Goal: Task Accomplishment & Management: Use online tool/utility

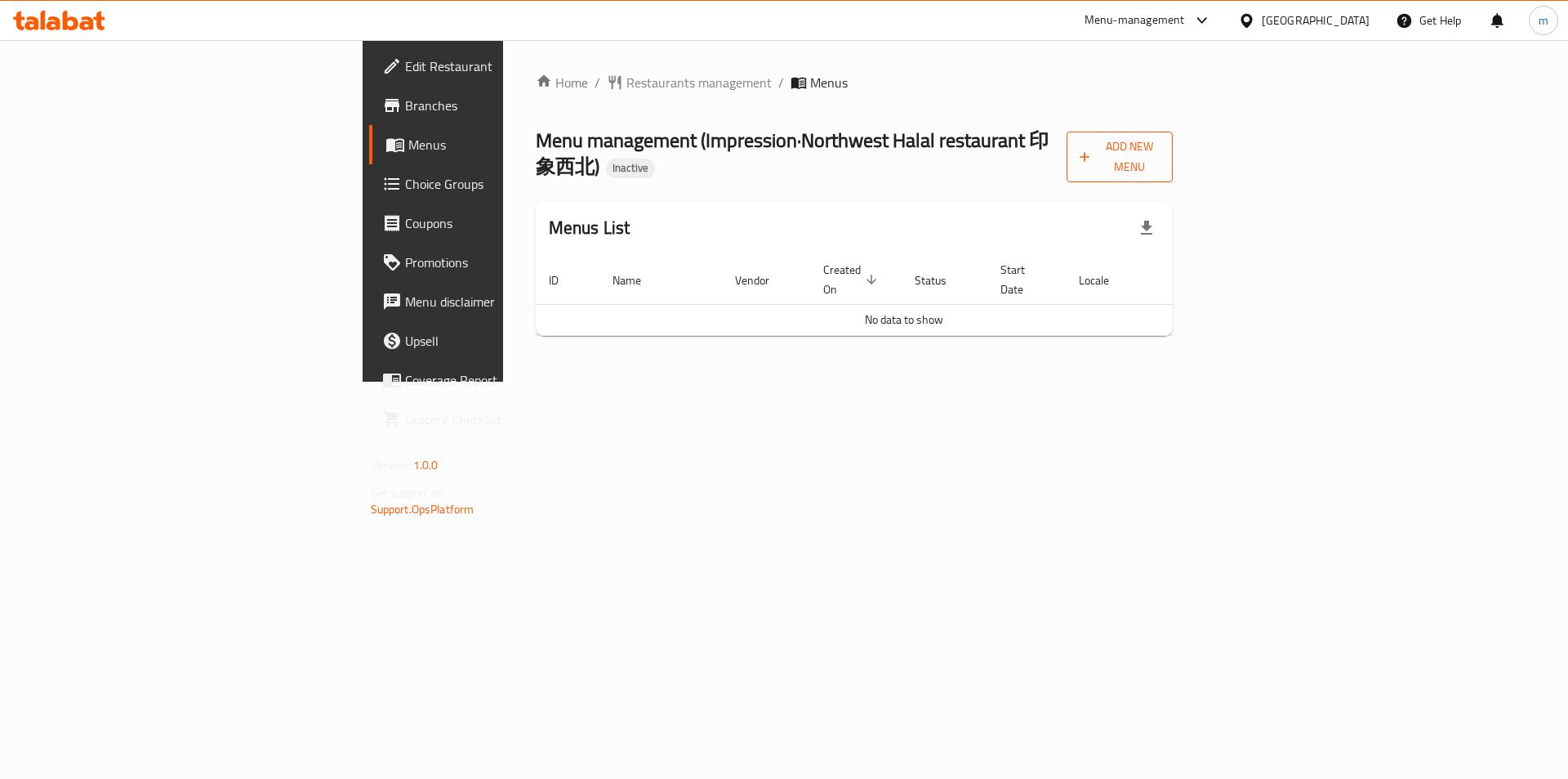
click at [1159, 141] on span "Add New Menu" at bounding box center [1118, 156] width 80 height 41
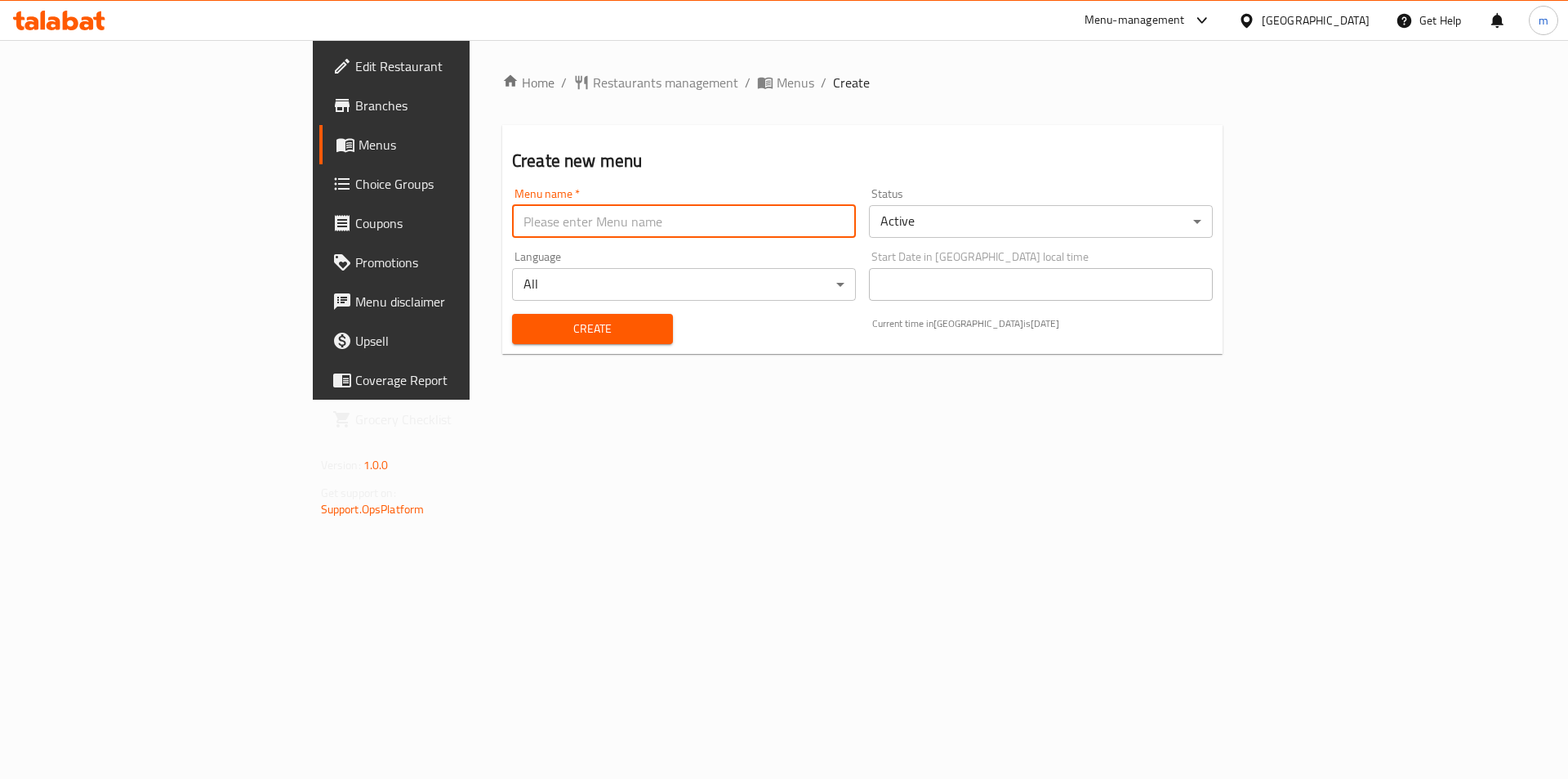
click at [709, 233] on input "text" at bounding box center [684, 220] width 344 height 33
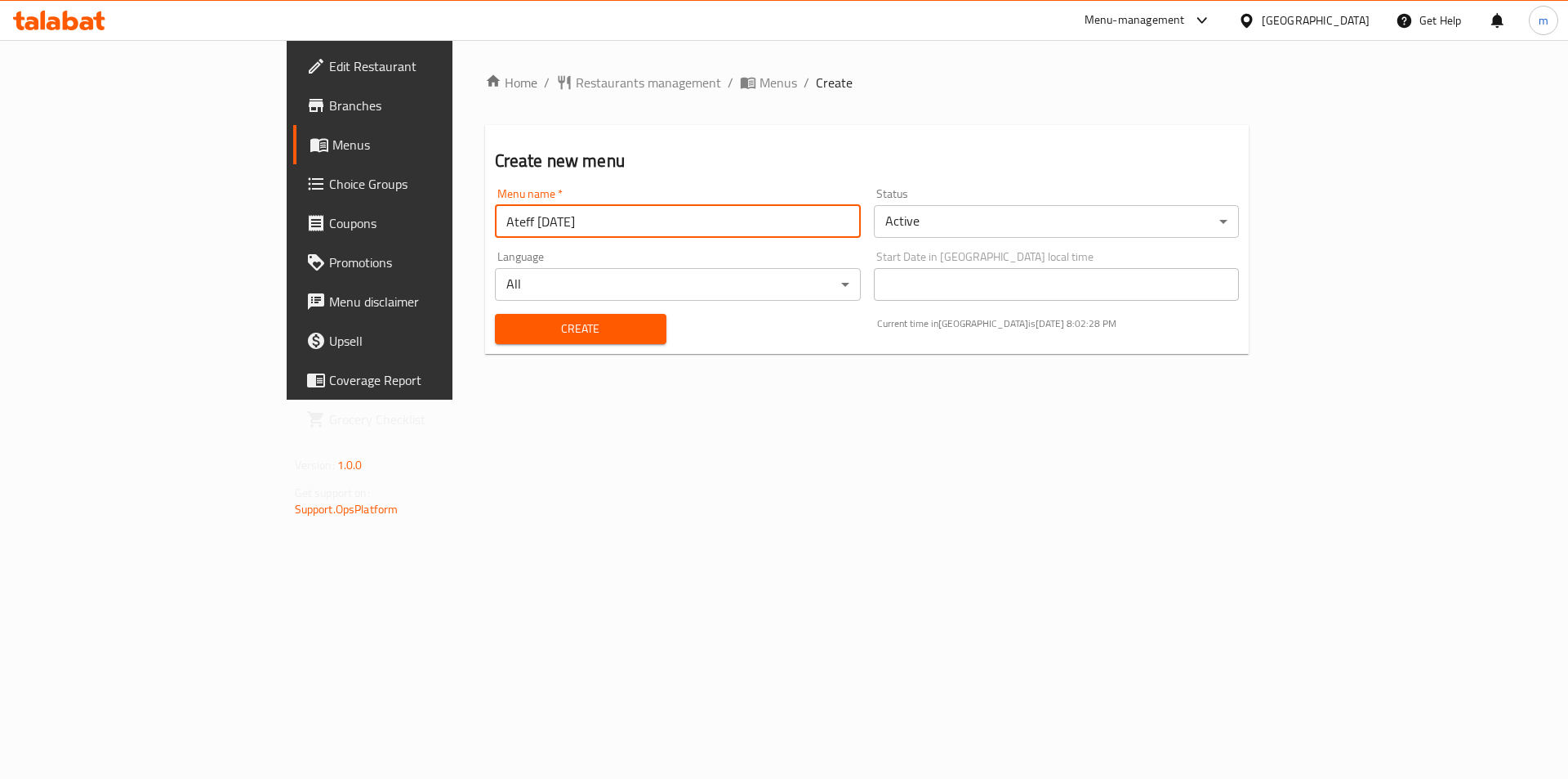
click at [495, 221] on input "Ateff [DATE]" at bounding box center [678, 220] width 366 height 33
type input "Ateff [DATE]"
click at [559, 323] on span "Create" at bounding box center [580, 328] width 145 height 21
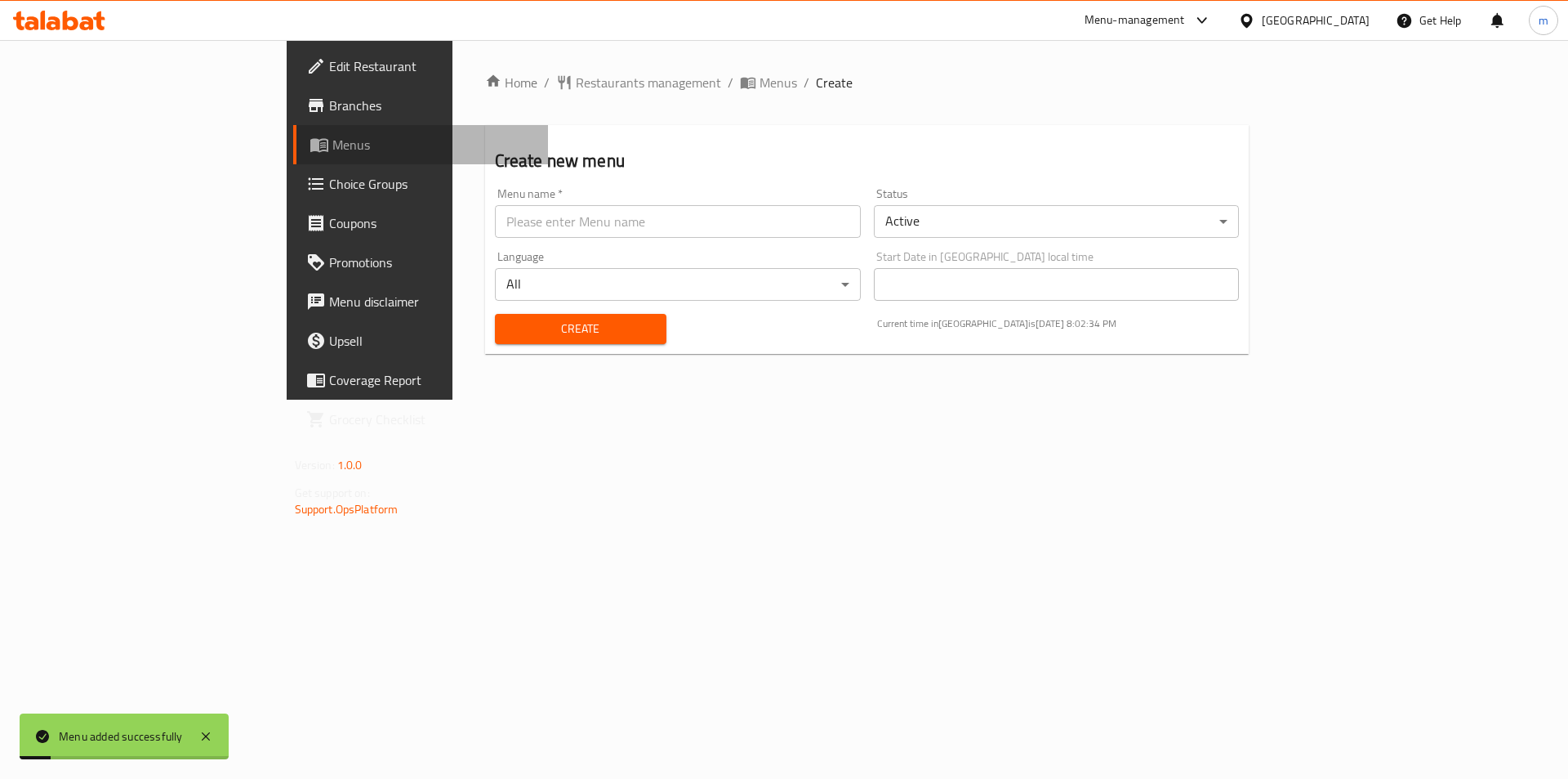
click at [332, 146] on span "Menus" at bounding box center [434, 144] width 204 height 20
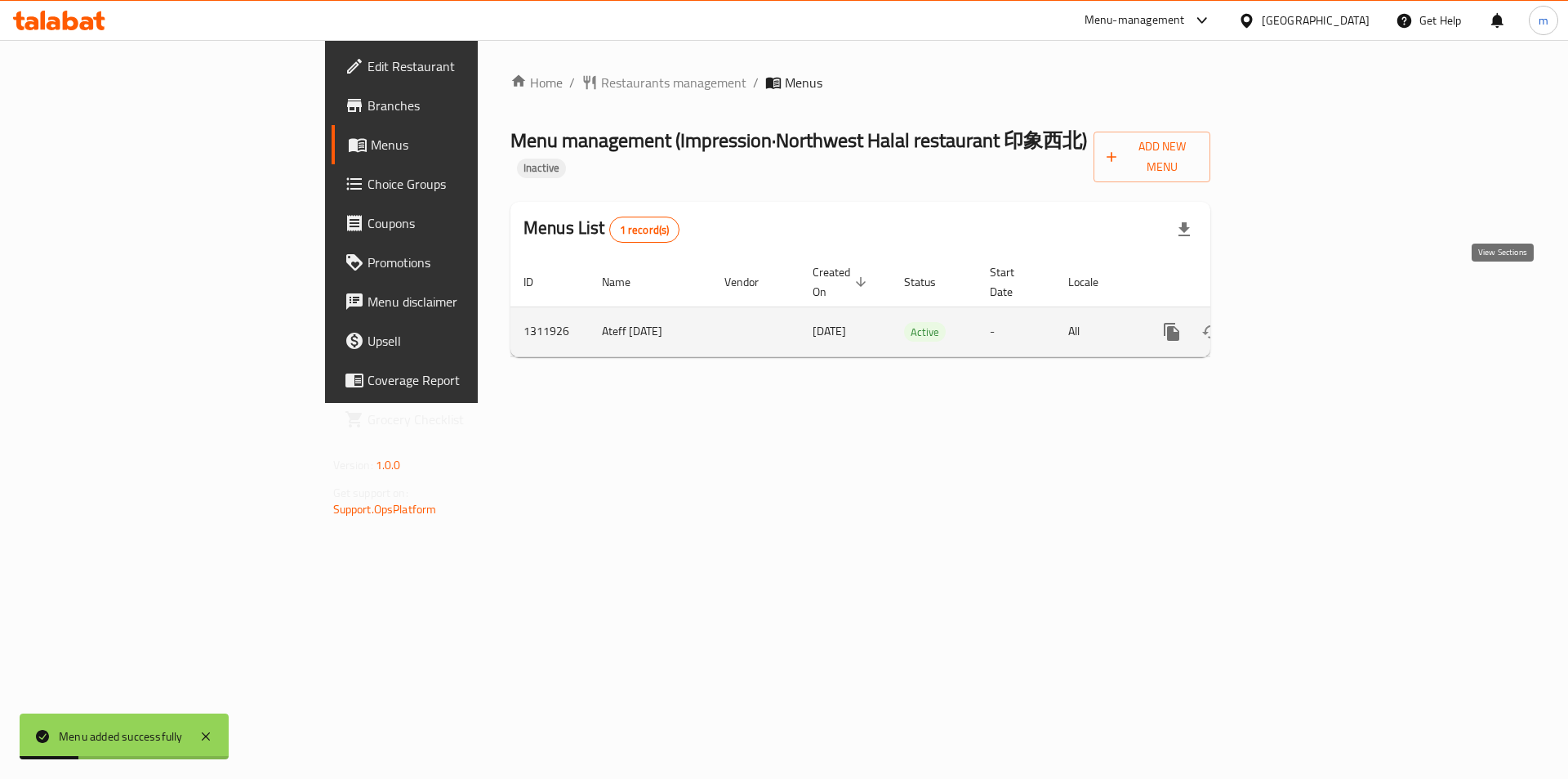
click at [1309, 312] on link "enhanced table" at bounding box center [1289, 332] width 40 height 40
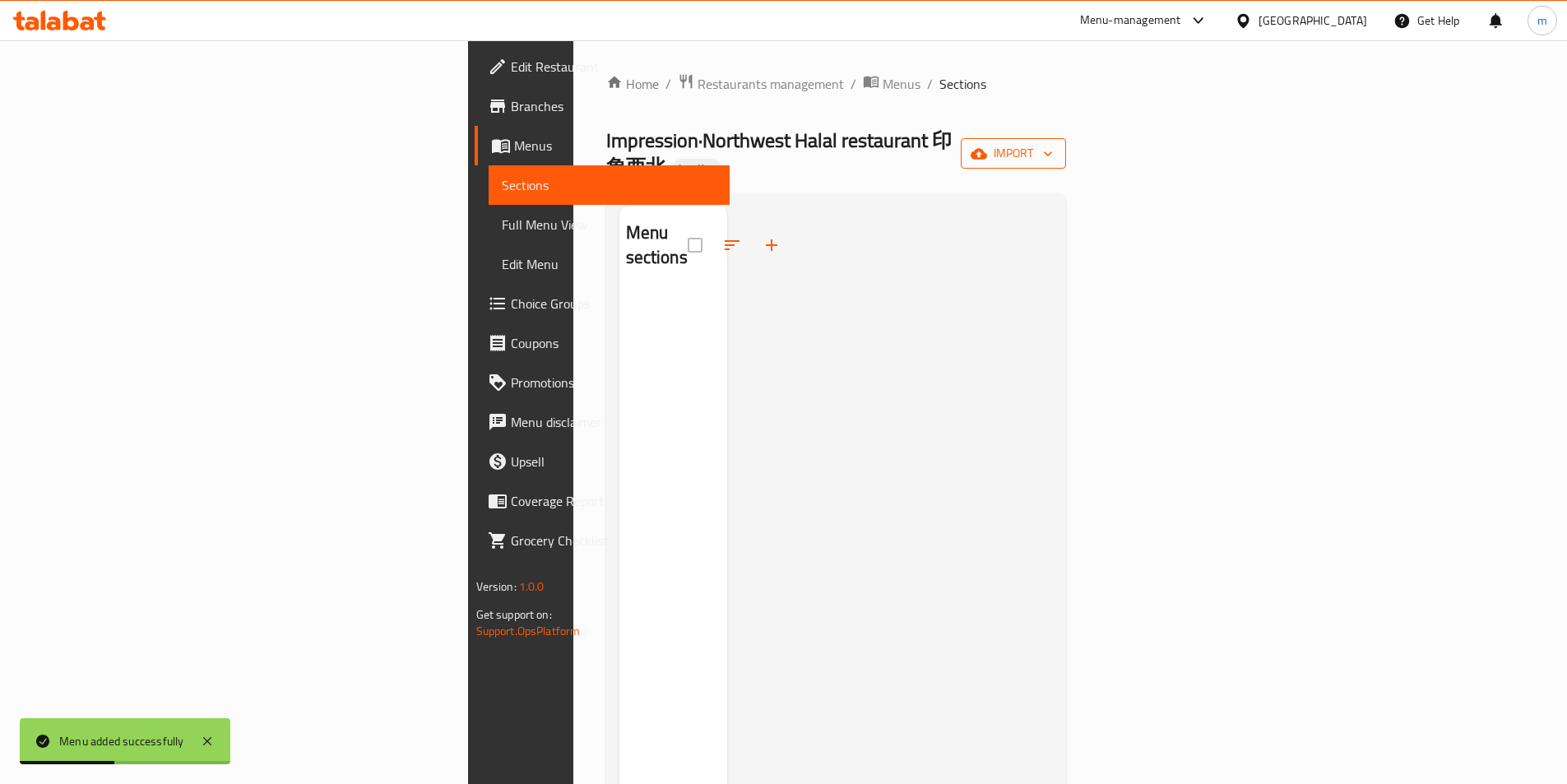
click at [1053, 143] on span "import" at bounding box center [1012, 153] width 79 height 21
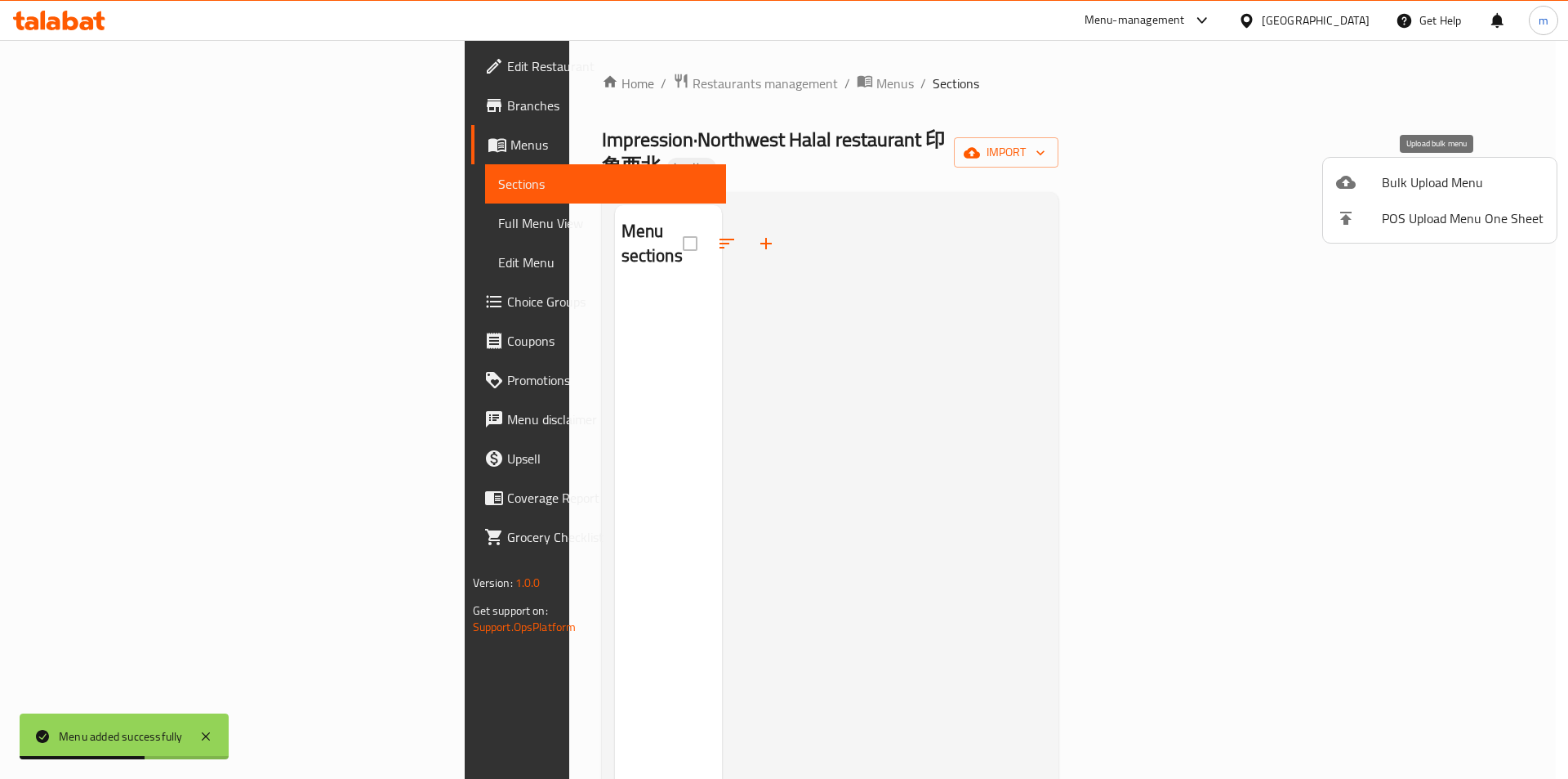
click at [1366, 185] on div at bounding box center [1359, 182] width 45 height 20
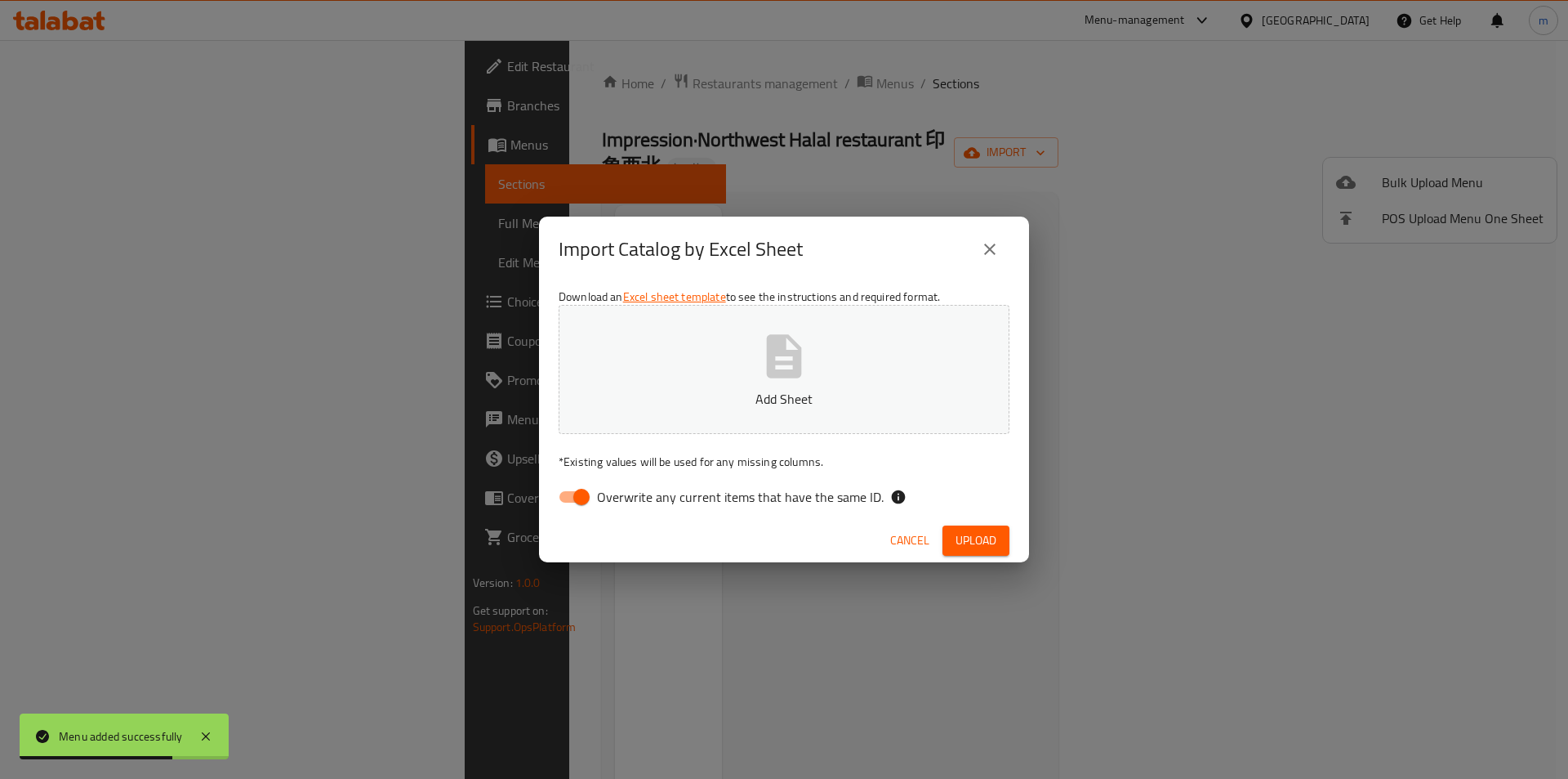
click at [642, 512] on label "Overwrite any current items that have the same ID." at bounding box center [716, 496] width 334 height 31
click at [627, 512] on input "Overwrite any current items that have the same ID." at bounding box center [581, 496] width 93 height 31
checkbox input "false"
click at [717, 345] on button "Add Sheet" at bounding box center [784, 369] width 451 height 130
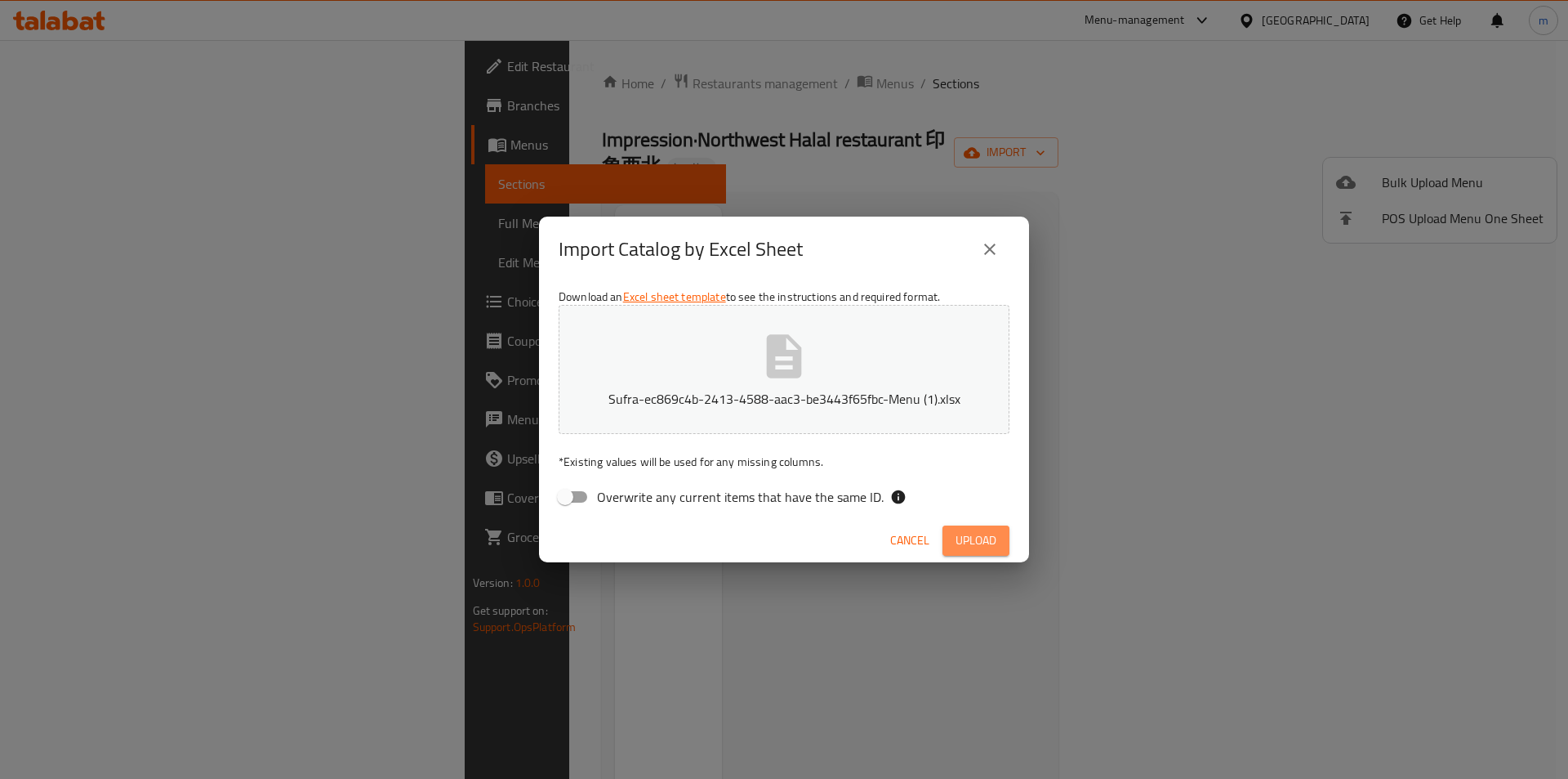
click at [990, 525] on button "Upload" at bounding box center [976, 540] width 67 height 31
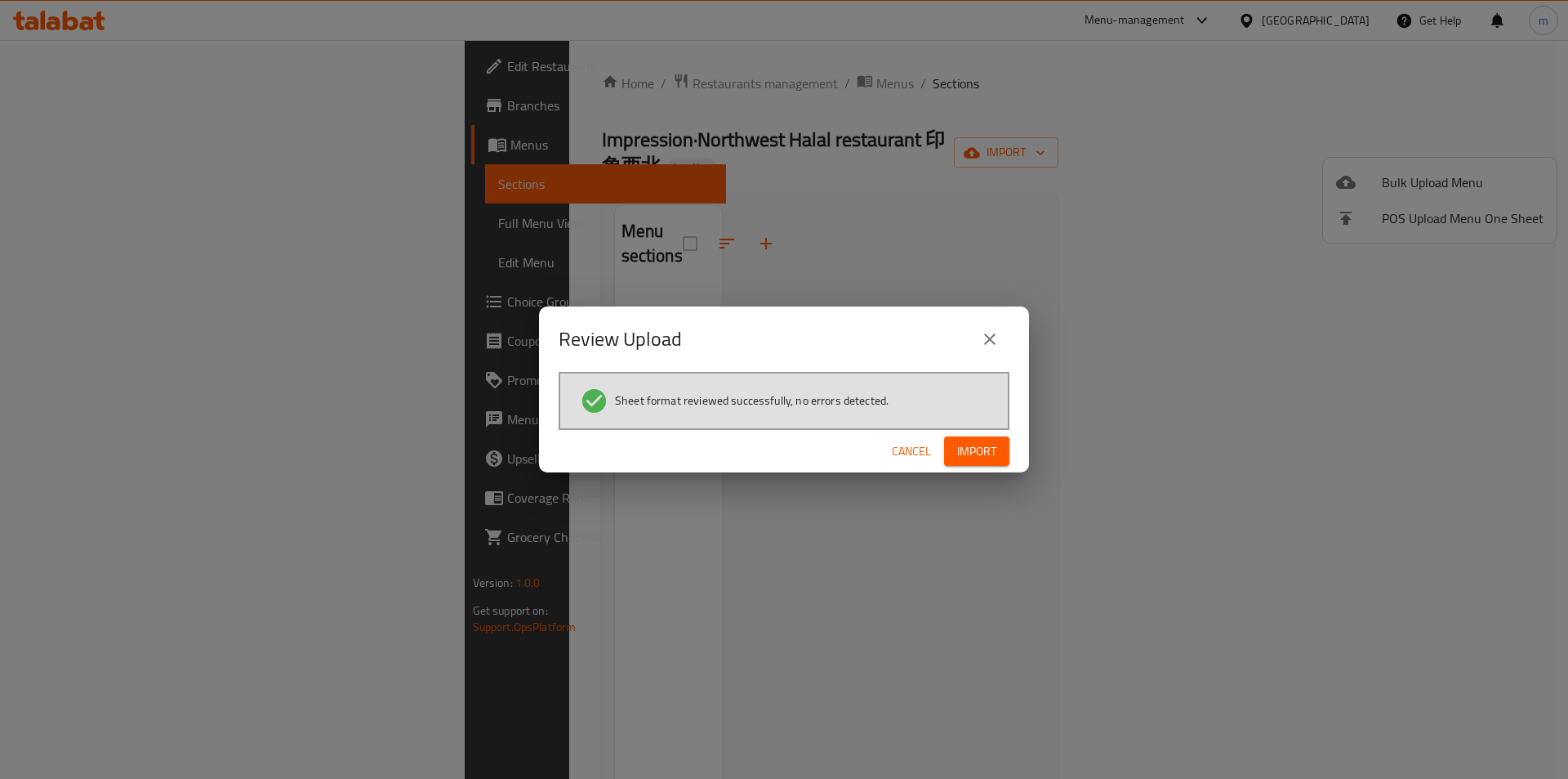
click at [986, 442] on span "Import" at bounding box center [977, 451] width 40 height 21
